Goal: Find specific page/section: Find specific page/section

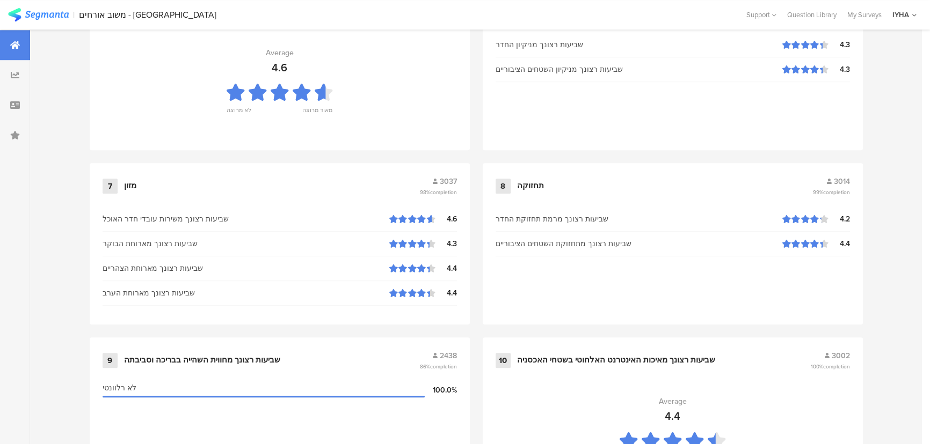
scroll to position [1128, 0]
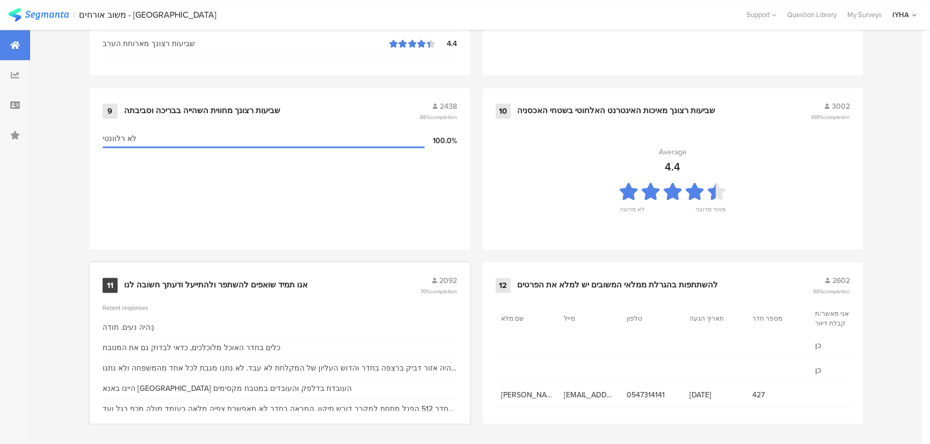
click at [238, 280] on div "אנו תמיד שואפים להשתפר ולהתייעל ודעתך חשובה לנו" at bounding box center [216, 285] width 184 height 11
